Goal: Transaction & Acquisition: Purchase product/service

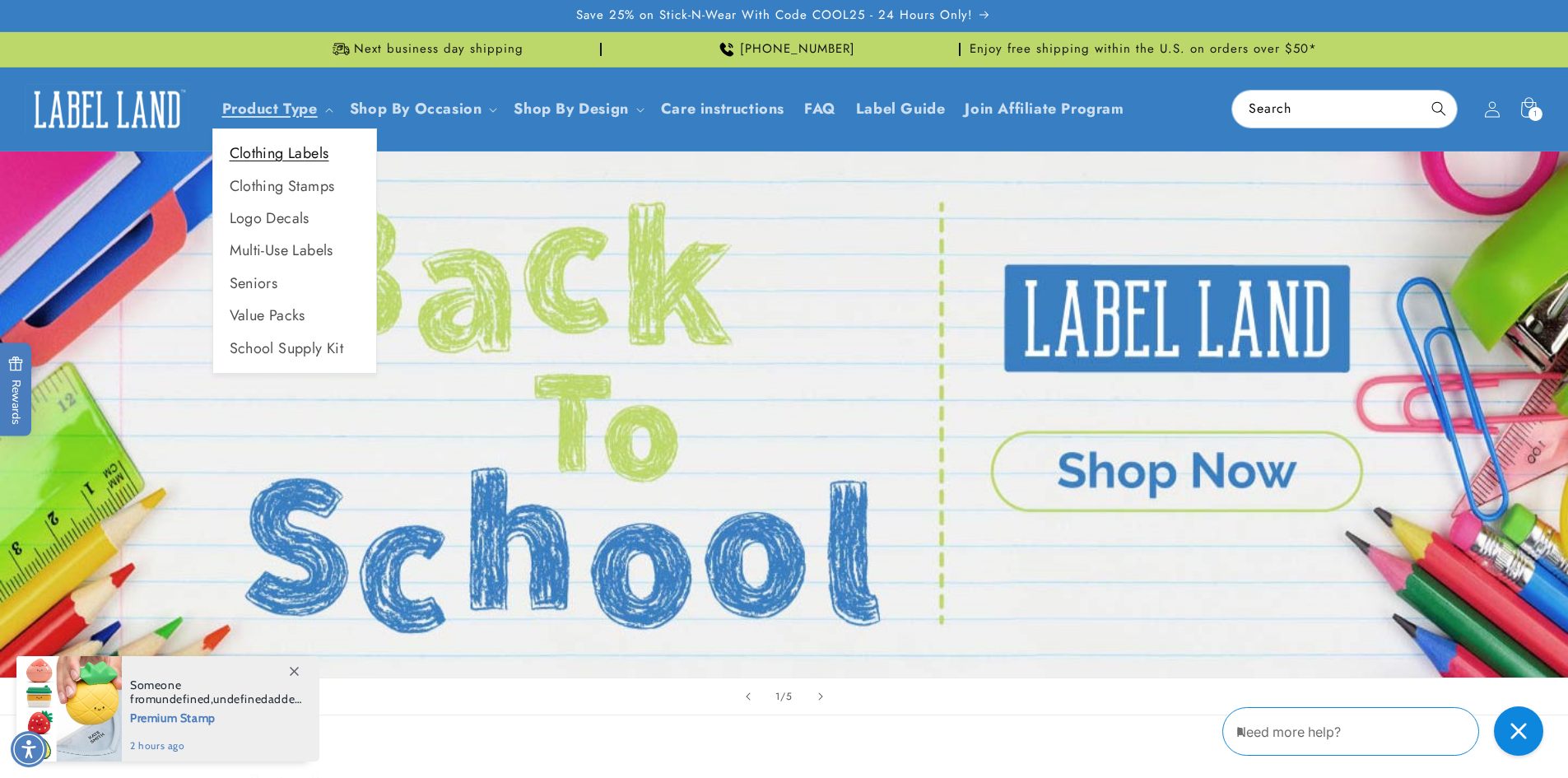
click at [258, 157] on link "Clothing Labels" at bounding box center [294, 154] width 163 height 32
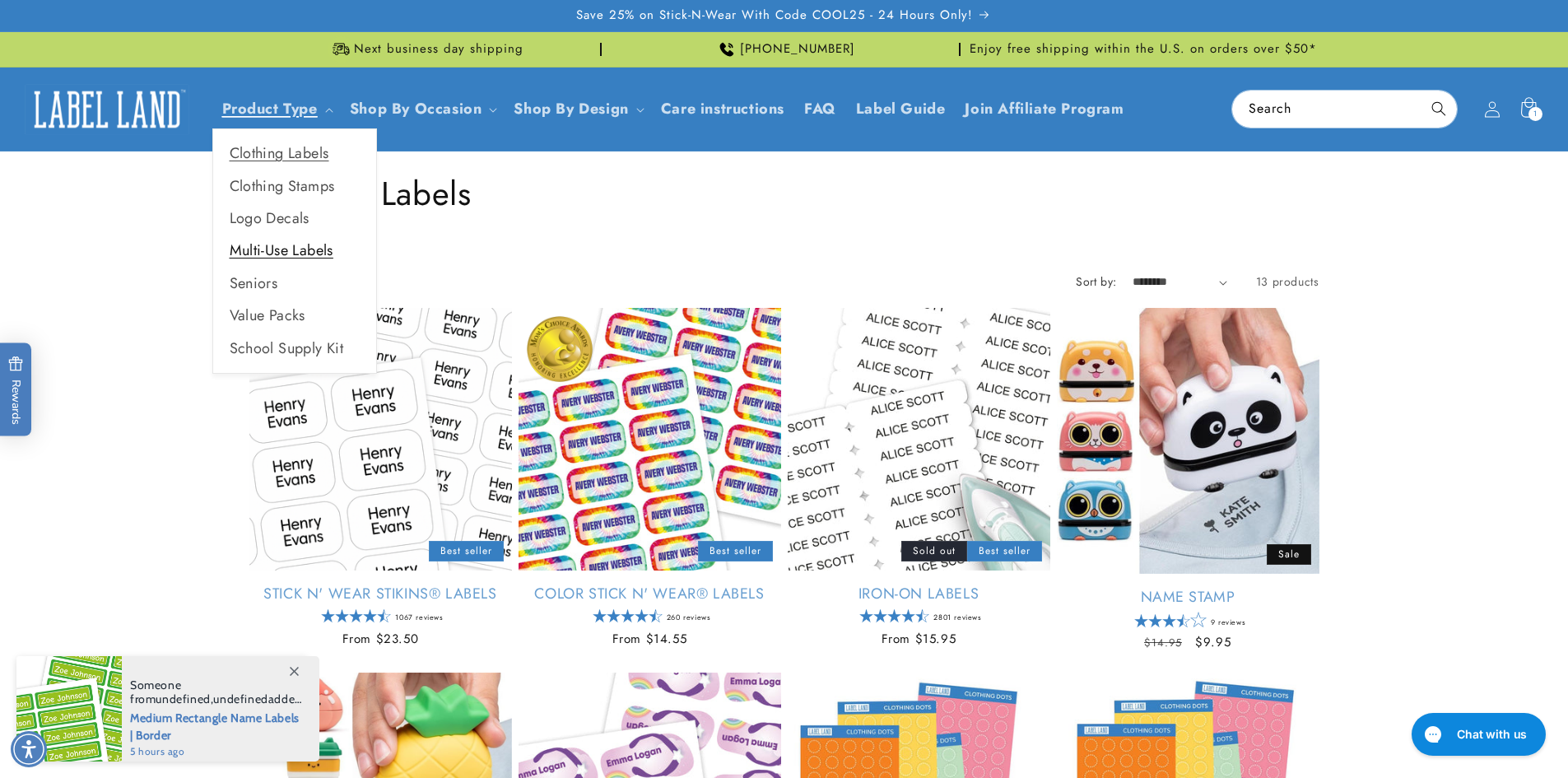
click at [272, 243] on link "Multi-Use Labels" at bounding box center [294, 251] width 163 height 32
